Goal: Task Accomplishment & Management: Manage account settings

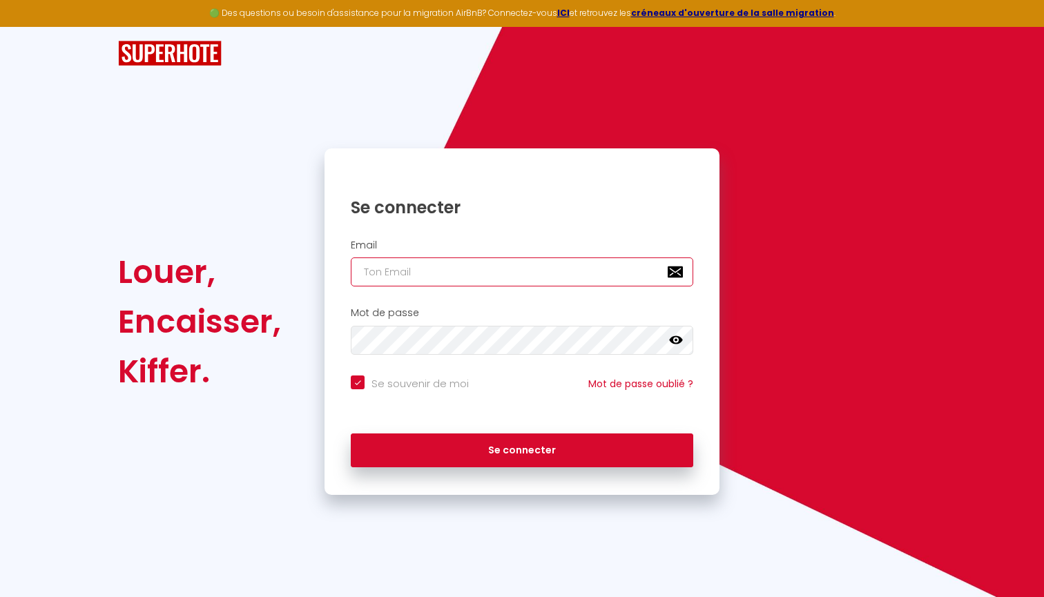
click at [504, 277] on input "email" at bounding box center [522, 272] width 342 height 29
click at [471, 276] on input "email" at bounding box center [522, 272] width 342 height 29
paste input "[EMAIL_ADDRESS][DOMAIN_NAME]"
type input "[EMAIL_ADDRESS][DOMAIN_NAME]"
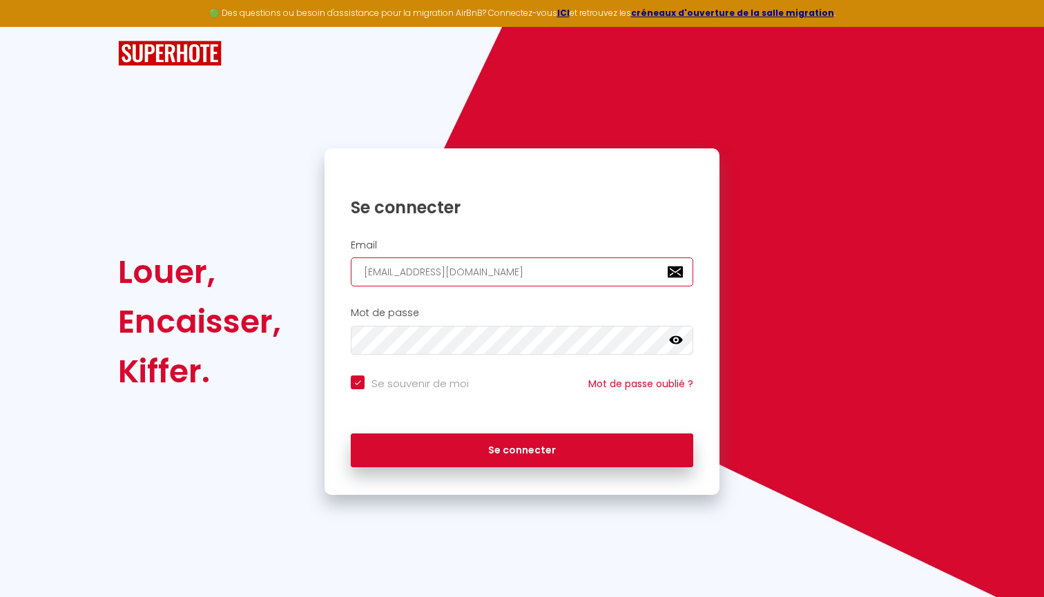
checkbox input "true"
type input "[EMAIL_ADDRESS][DOMAIN_NAME]"
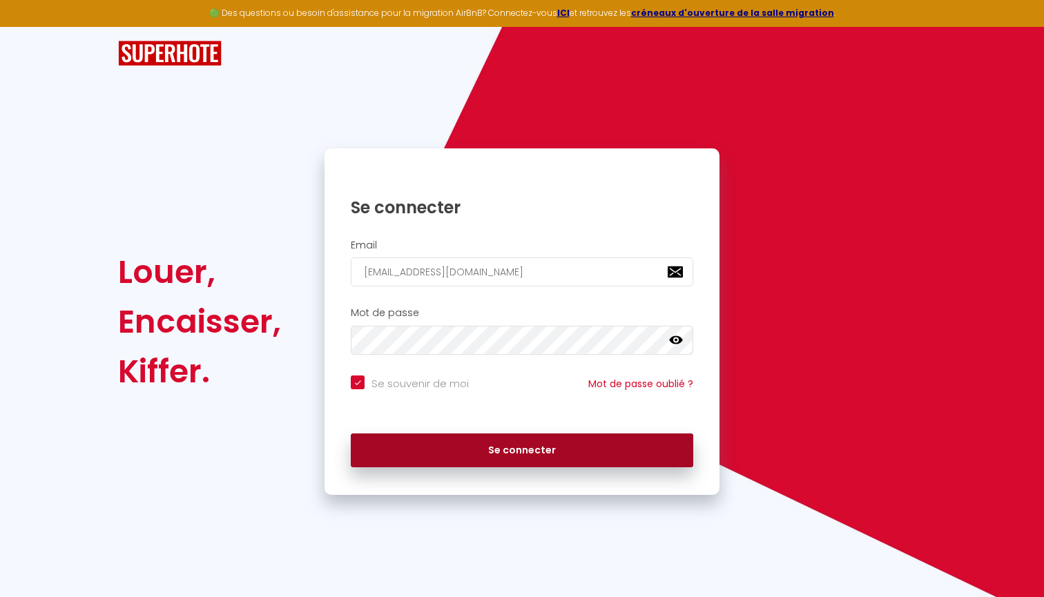
click at [534, 441] on button "Se connecter" at bounding box center [522, 451] width 342 height 35
checkbox input "true"
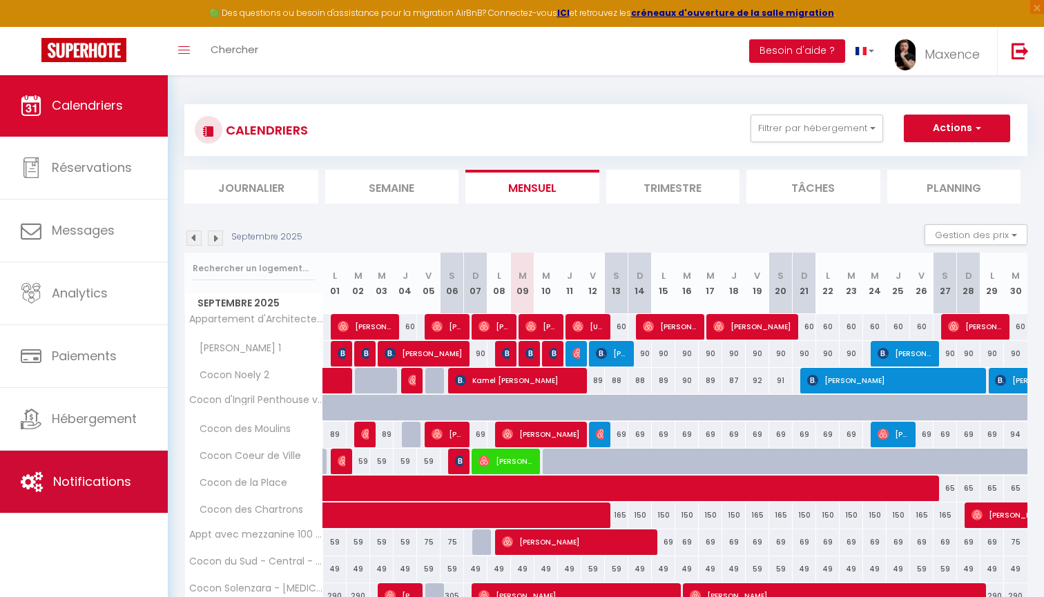
click at [73, 484] on span "Notifications" at bounding box center [92, 481] width 78 height 17
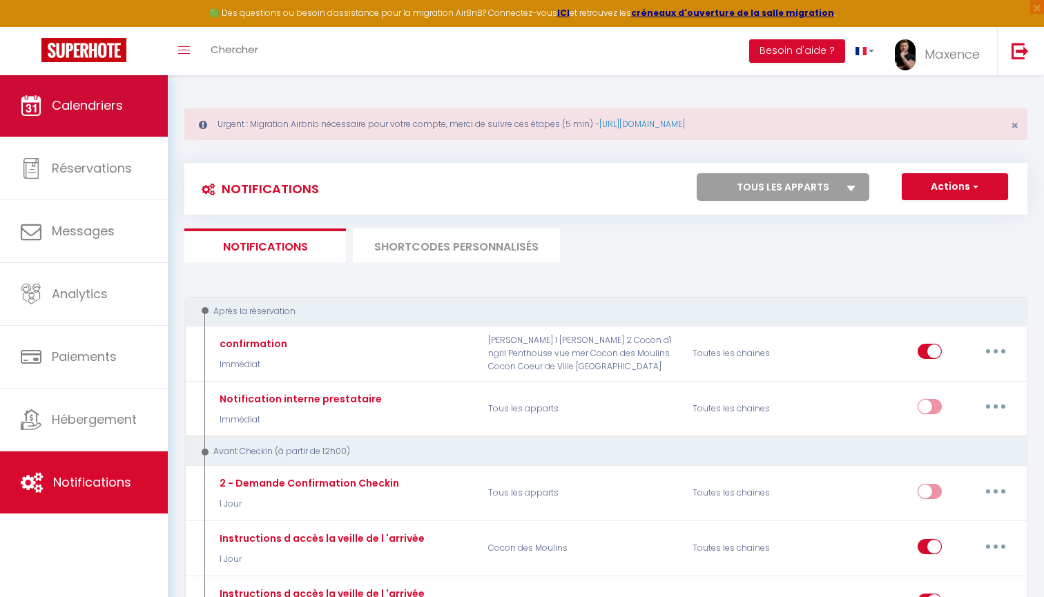
click at [115, 119] on link "Calendriers" at bounding box center [84, 106] width 168 height 62
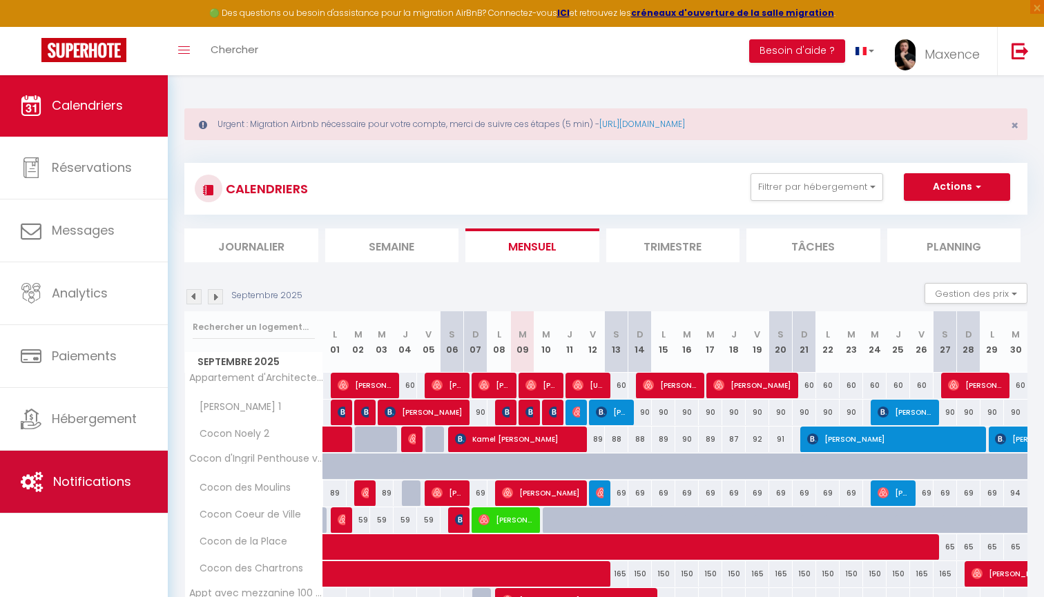
click at [100, 471] on link "Notifications" at bounding box center [84, 482] width 168 height 62
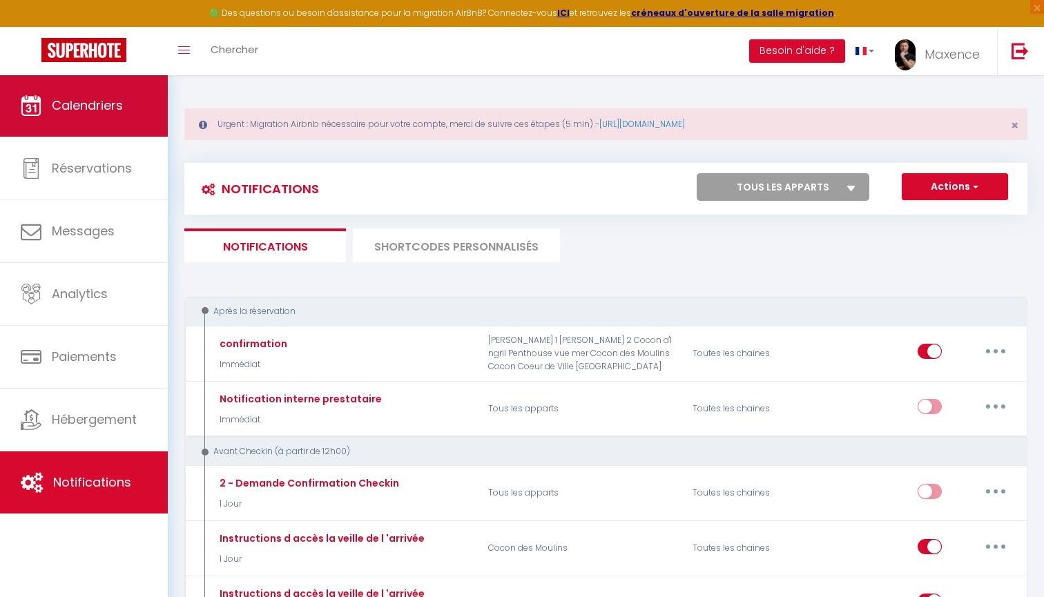
click at [102, 108] on span "Calendriers" at bounding box center [87, 105] width 71 height 17
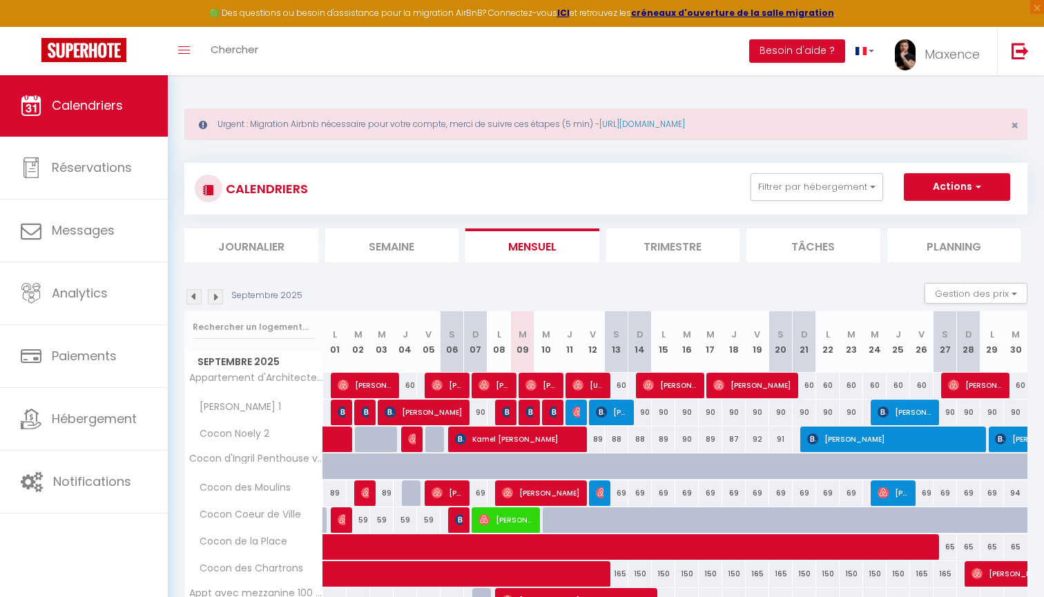
click at [88, 61] on img at bounding box center [83, 50] width 85 height 24
click at [929, 50] on span "Maxence" at bounding box center [952, 54] width 55 height 17
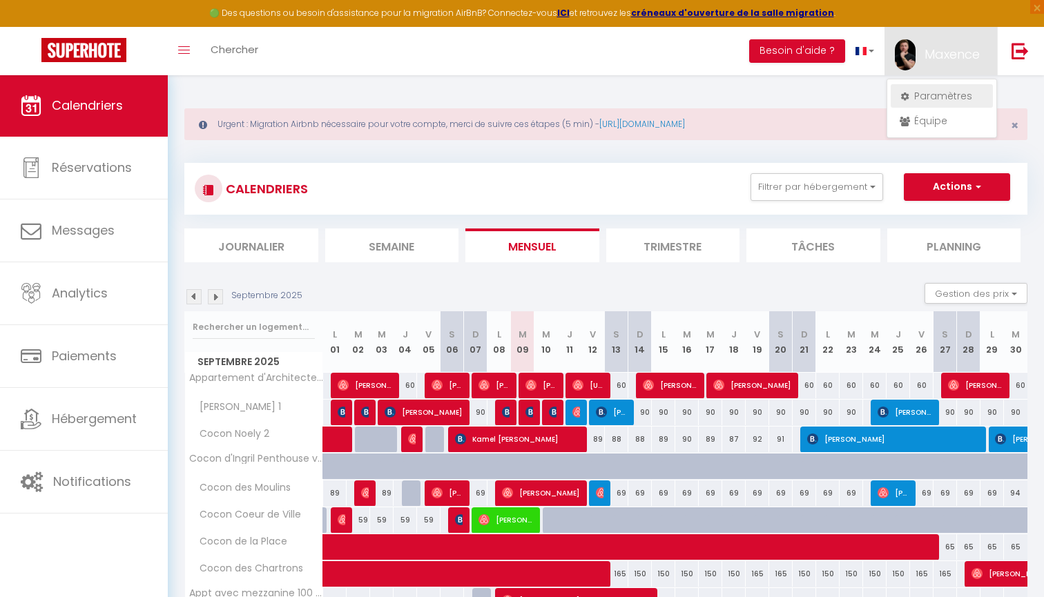
click at [932, 97] on link "Paramètres" at bounding box center [942, 95] width 102 height 23
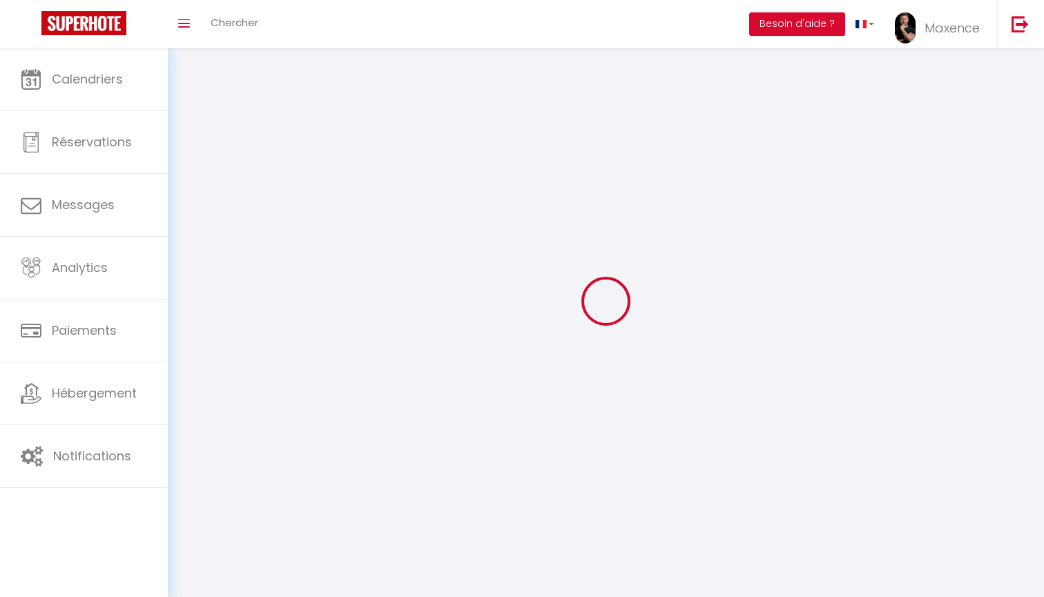
select select
type input "Maxence"
type input "DE SAINT [PERSON_NAME]"
type input "0640443613"
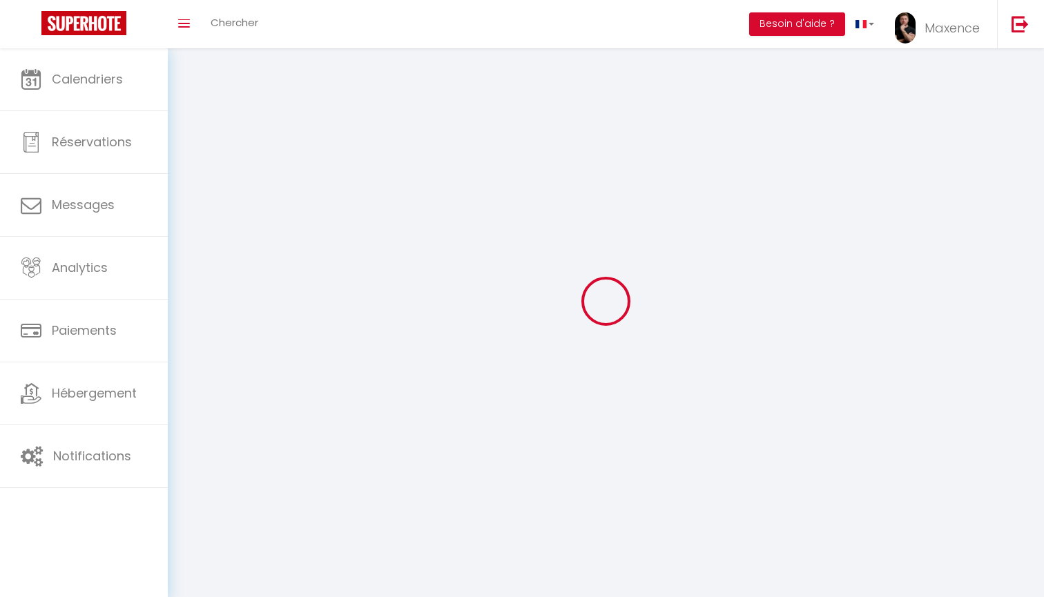
type input "13 [PERSON_NAME]"
type input "31400"
type input "[GEOGRAPHIC_DATA]"
type input "dACtnnJuljjcgtoxXbgsj5E5r"
type input "OL3ou5gtBdFwLXZDR17wDAWrX"
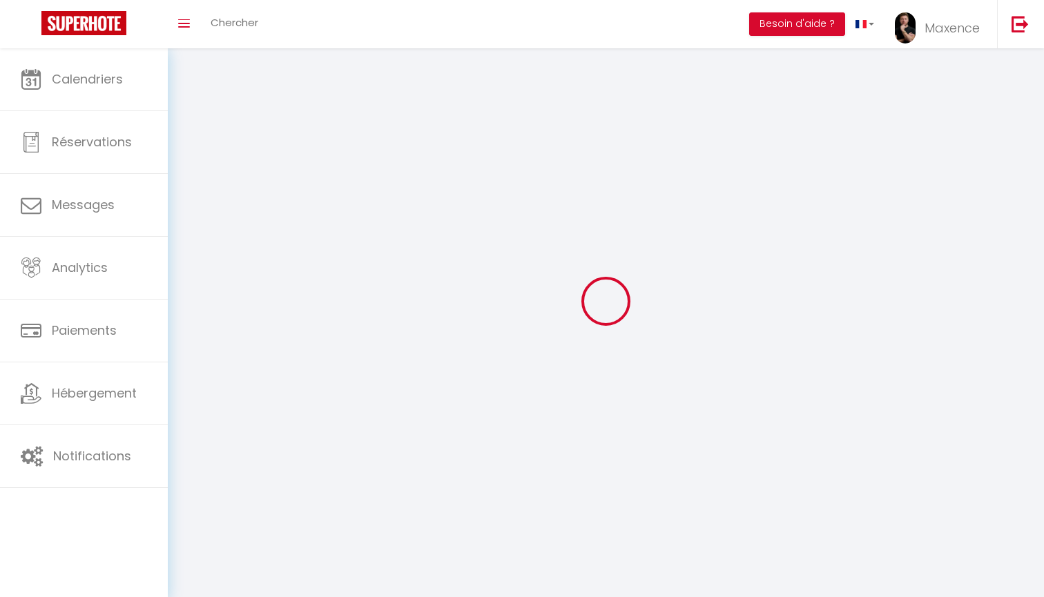
type input "[URL][DOMAIN_NAME]"
select select "28"
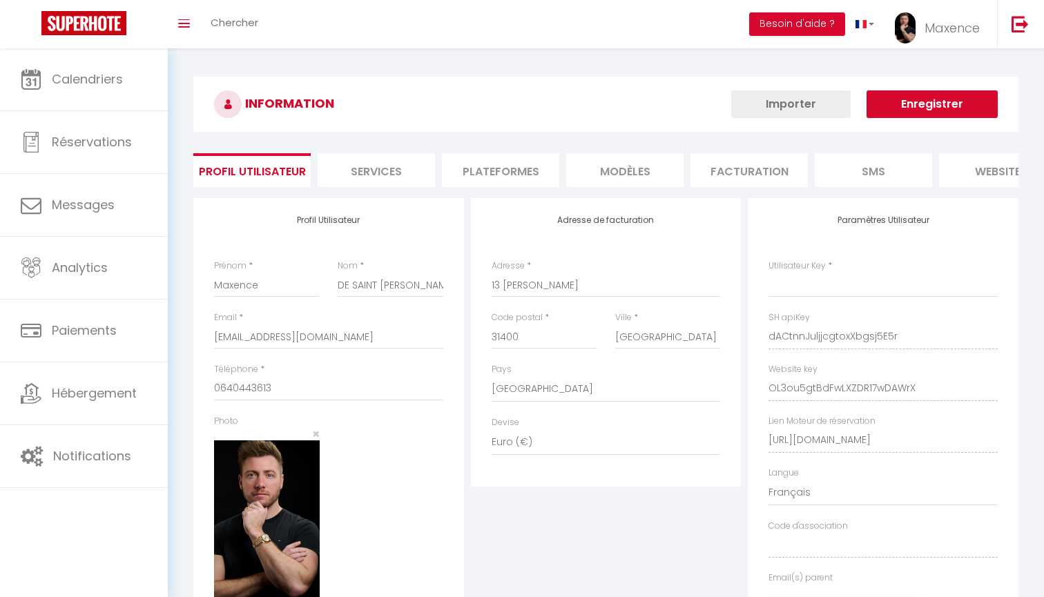
type input "dACtnnJuljjcgtoxXbgsj5E5r"
type input "OL3ou5gtBdFwLXZDR17wDAWrX"
type input "[URL][DOMAIN_NAME]"
select select "fr"
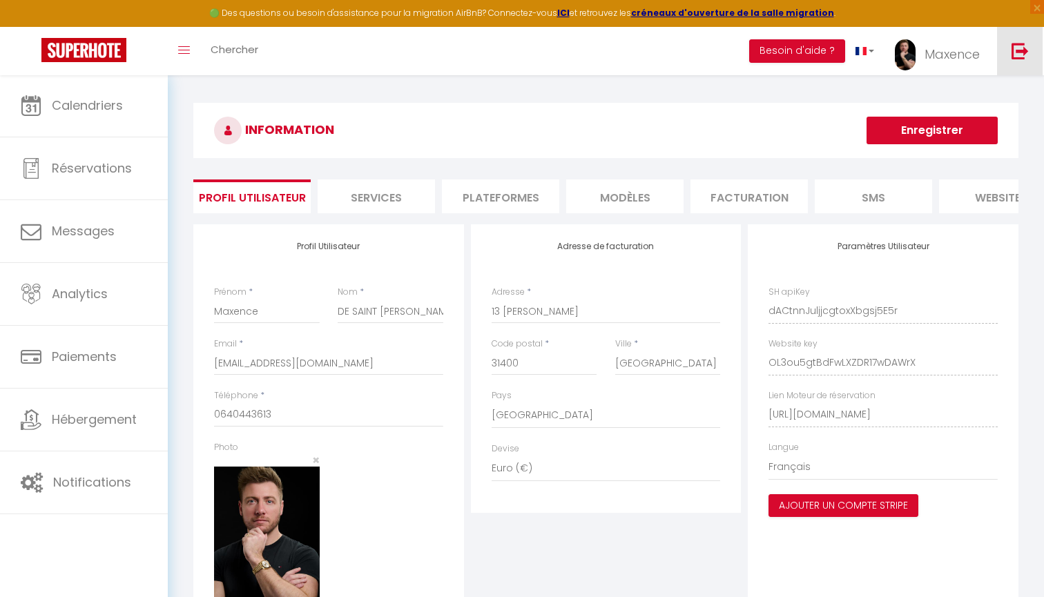
click at [1026, 45] on img at bounding box center [1020, 50] width 17 height 17
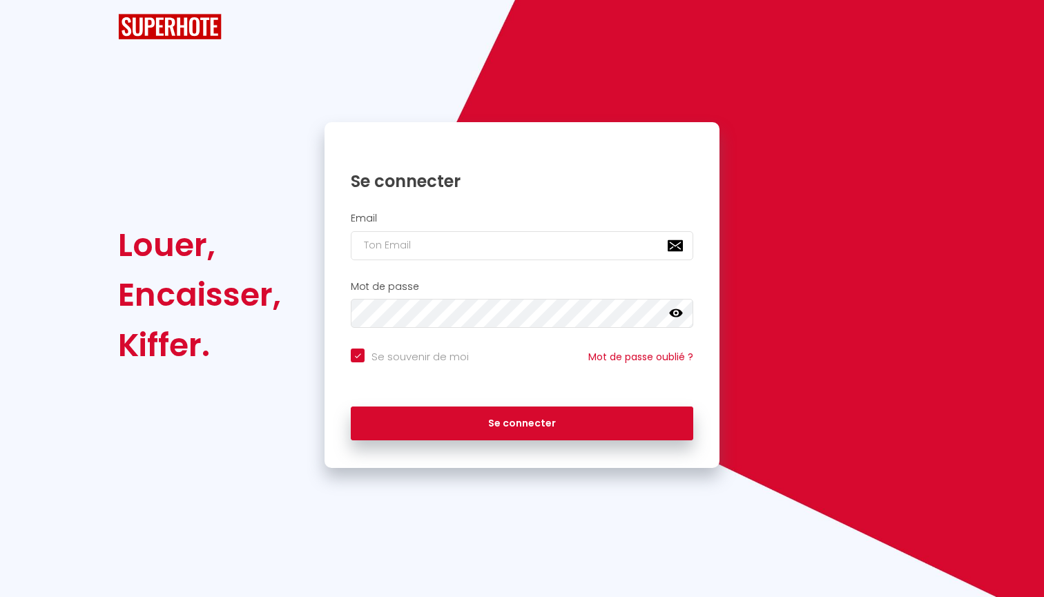
checkbox input "true"
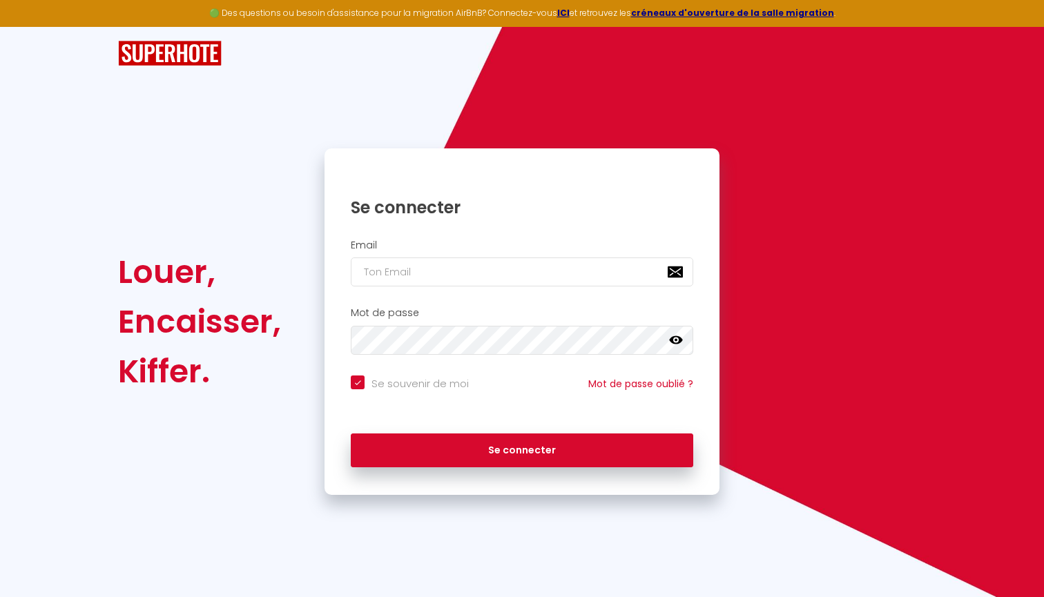
click at [661, 189] on div "Se connecter" at bounding box center [522, 197] width 395 height 42
